Goal: Information Seeking & Learning: Learn about a topic

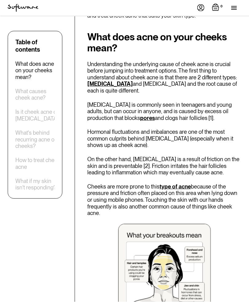
scroll to position [367, 0]
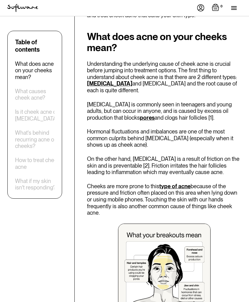
click at [177, 224] on img at bounding box center [164, 270] width 93 height 93
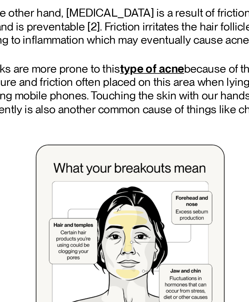
click at [87, 141] on p "On the other hand, [MEDICAL_DATA] is a result of friction on the skin and is pr…" at bounding box center [164, 151] width 155 height 20
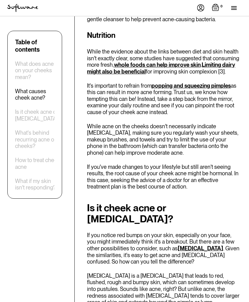
scroll to position [1144, 0]
click at [30, 169] on div "How to treat cheek acne" at bounding box center [38, 163] width 46 height 13
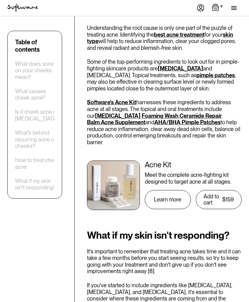
scroll to position [1695, 0]
click at [25, 94] on div "What causes cheek acne?" at bounding box center [38, 94] width 46 height 13
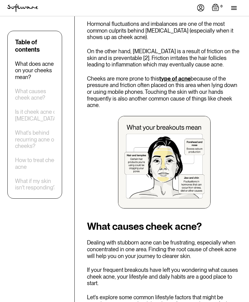
scroll to position [469, 0]
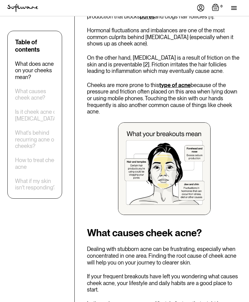
click at [20, 160] on div "How to treat cheek acne" at bounding box center [38, 163] width 46 height 13
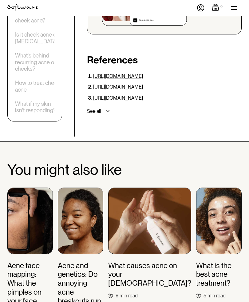
scroll to position [2378, 0]
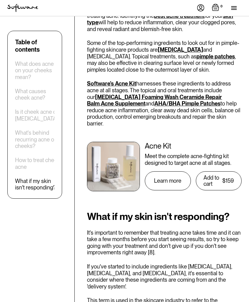
scroll to position [1163, 0]
